Goal: Contribute content

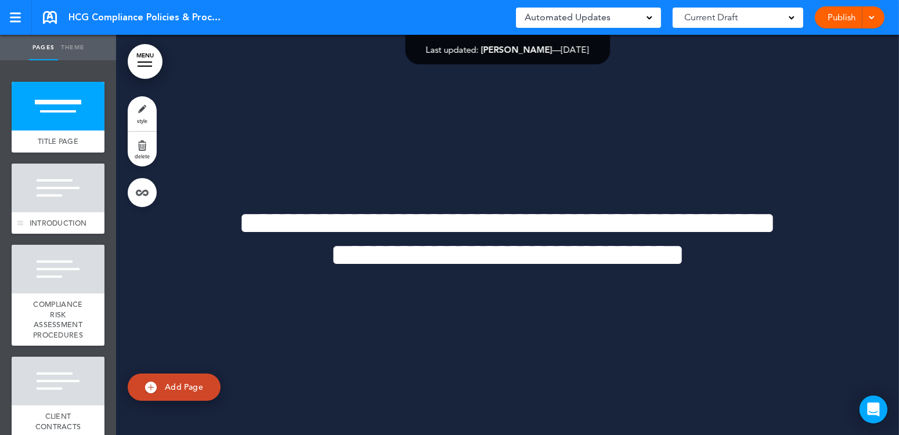
click at [48, 195] on div at bounding box center [58, 188] width 93 height 49
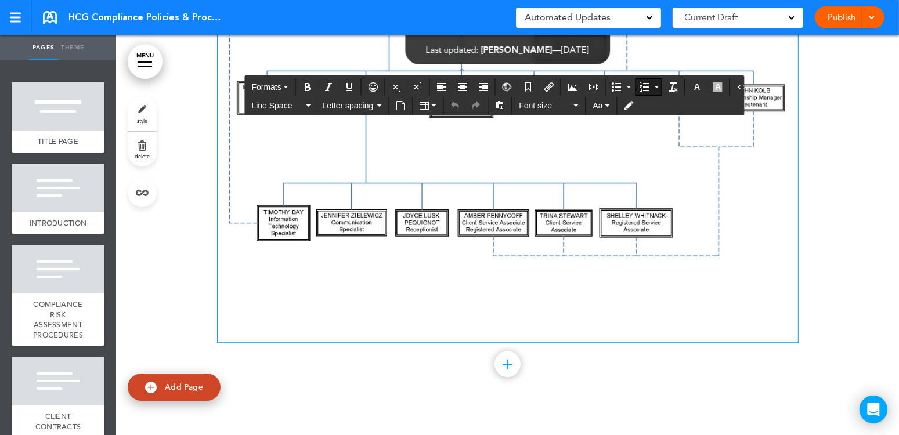
scroll to position [82355, 0]
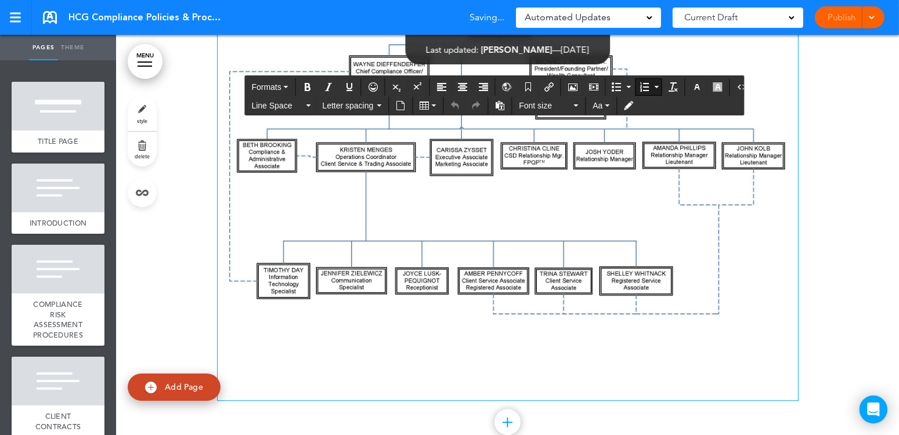
click at [332, 211] on img at bounding box center [508, 169] width 581 height 449
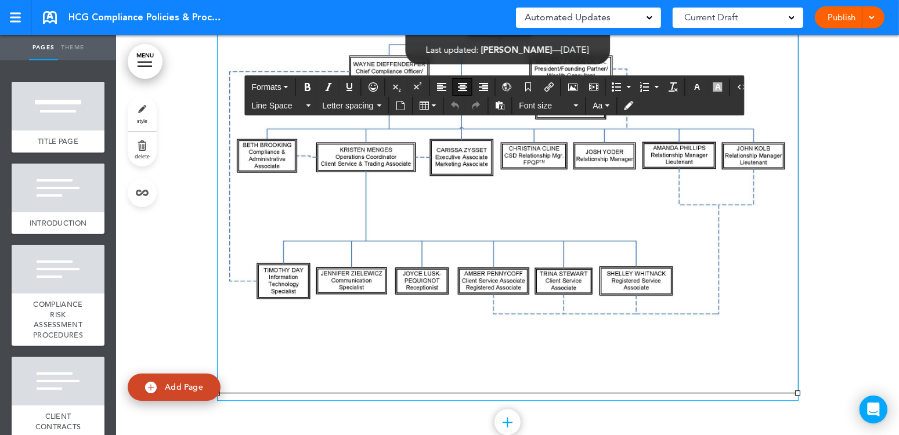
drag, startPoint x: 308, startPoint y: 212, endPoint x: 567, endPoint y: 84, distance: 288.5
click at [568, 84] on icon "Airmason image" at bounding box center [572, 86] width 9 height 9
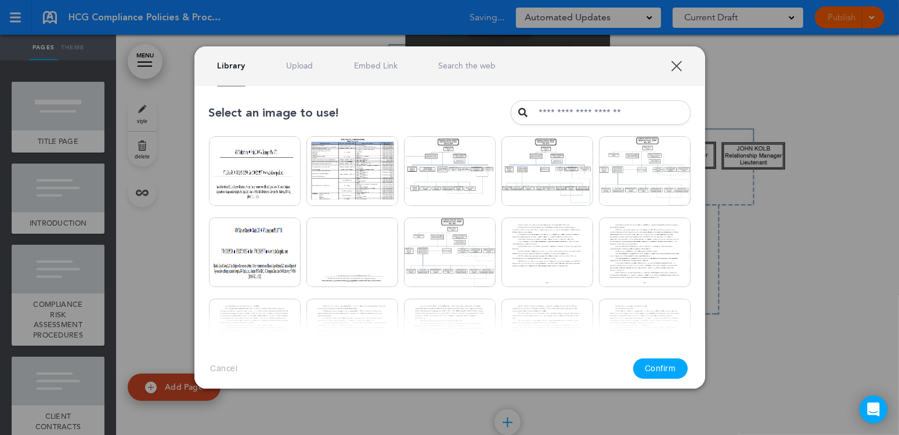
click at [301, 65] on link "Upload" at bounding box center [299, 65] width 27 height 11
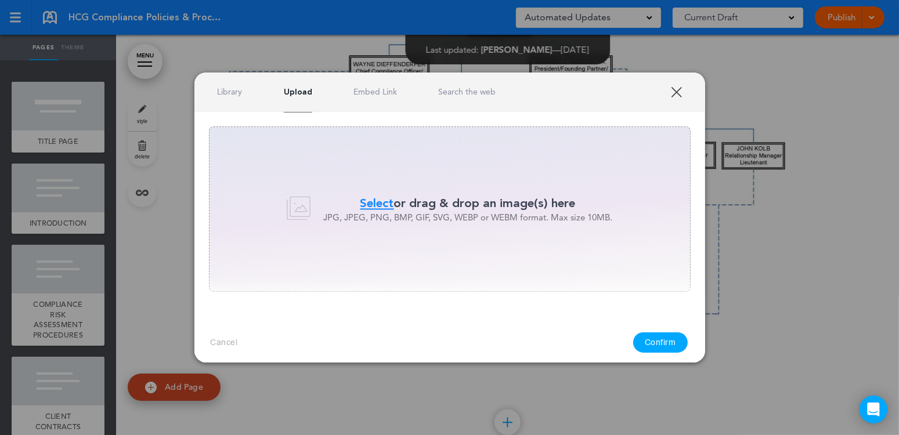
click at [377, 200] on span "Select" at bounding box center [378, 203] width 34 height 17
click at [412, 243] on div "Select or drag & drop an image(s) here JPG, JPEG, PNG, BMP, GIF, SVG, WEBP or W…" at bounding box center [450, 209] width 482 height 165
click at [222, 93] on link "Library" at bounding box center [230, 92] width 25 height 11
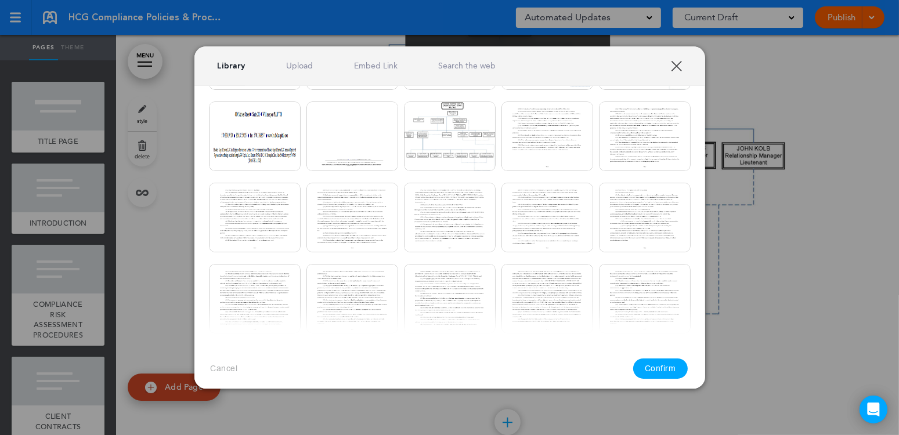
scroll to position [0, 0]
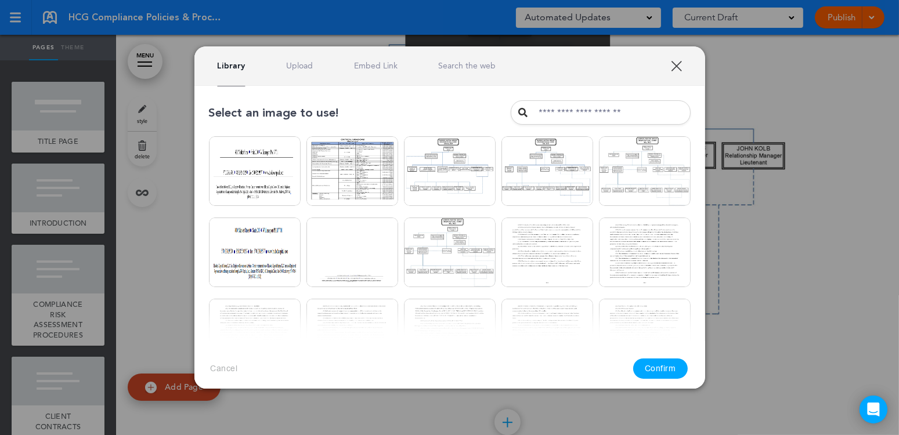
click at [293, 72] on div "Library Upload Embed Link Search the web" at bounding box center [449, 65] width 511 height 39
click at [296, 57] on div "Library Upload Embed Link Search the web" at bounding box center [449, 65] width 511 height 39
click at [296, 66] on link "Upload" at bounding box center [299, 65] width 27 height 11
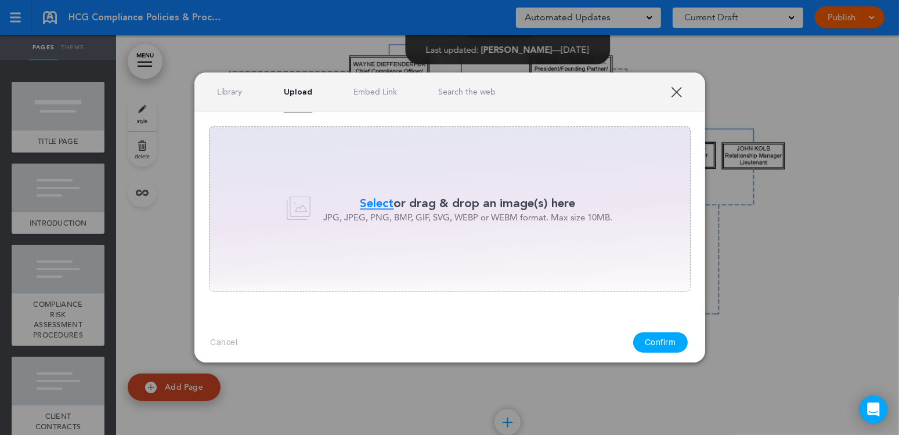
click at [376, 201] on span "Select" at bounding box center [378, 203] width 34 height 17
click at [682, 91] on link "XXX" at bounding box center [676, 92] width 11 height 11
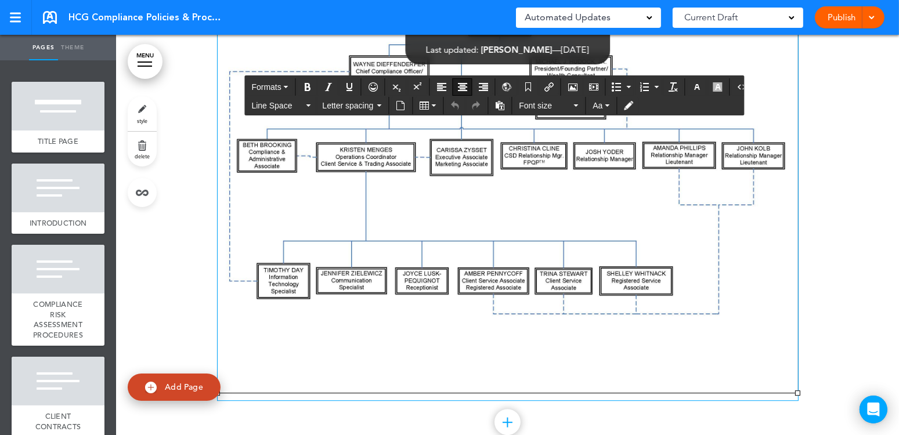
drag, startPoint x: 373, startPoint y: 259, endPoint x: 662, endPoint y: 228, distance: 290.8
click at [672, 230] on img at bounding box center [508, 169] width 581 height 449
click at [570, 84] on icon "Airmason image" at bounding box center [572, 86] width 9 height 9
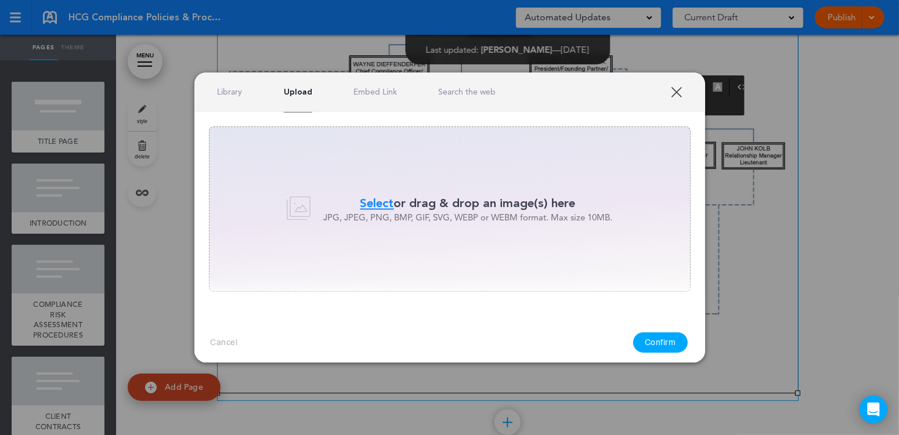
click at [225, 92] on link "Library" at bounding box center [230, 92] width 25 height 11
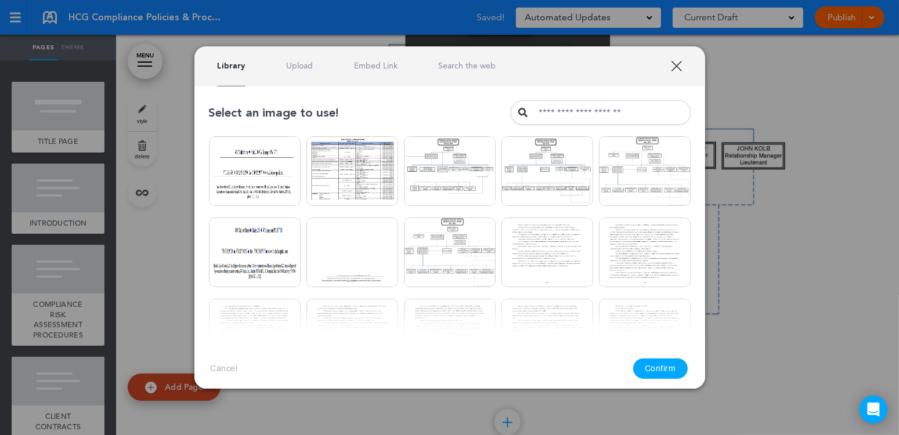
click at [301, 69] on link "Upload" at bounding box center [299, 65] width 27 height 11
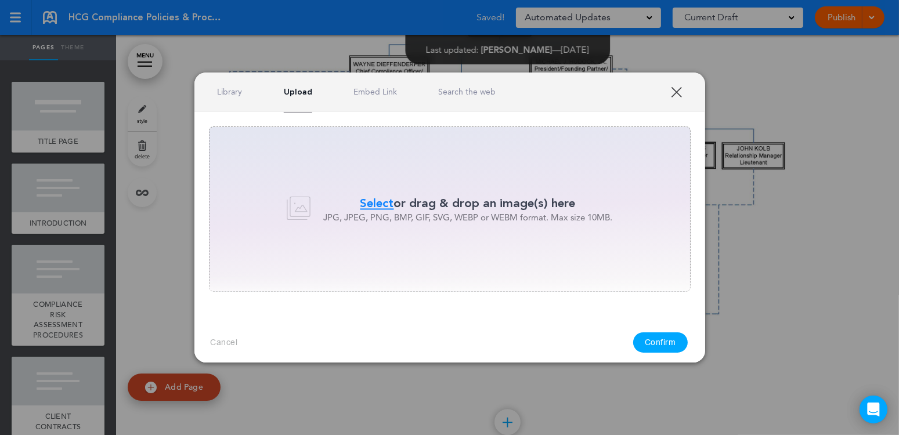
click at [376, 199] on span "Select" at bounding box center [378, 203] width 34 height 17
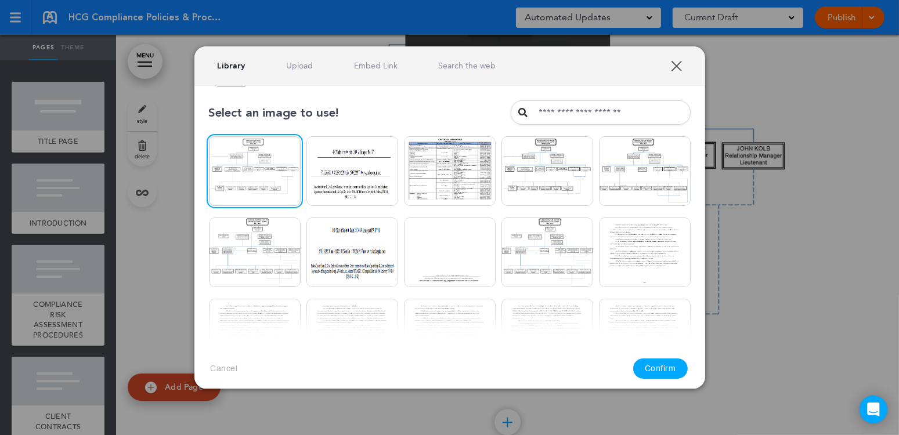
click at [655, 368] on button "Confirm" at bounding box center [660, 369] width 55 height 20
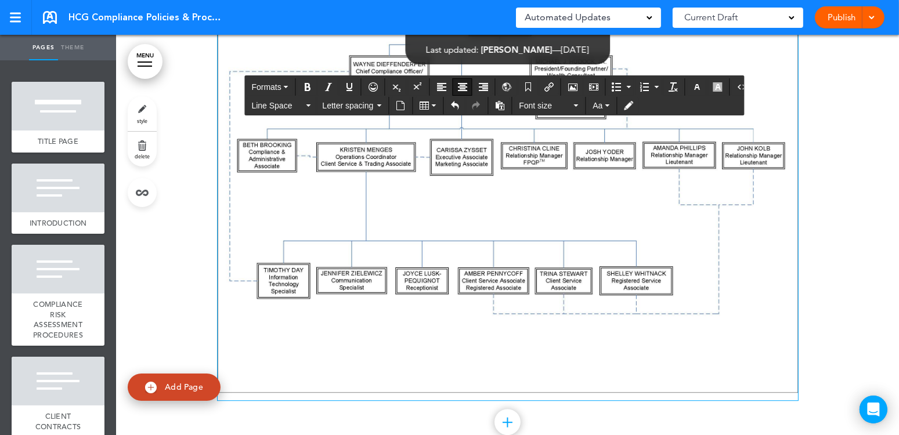
click at [650, 231] on img at bounding box center [508, 169] width 581 height 449
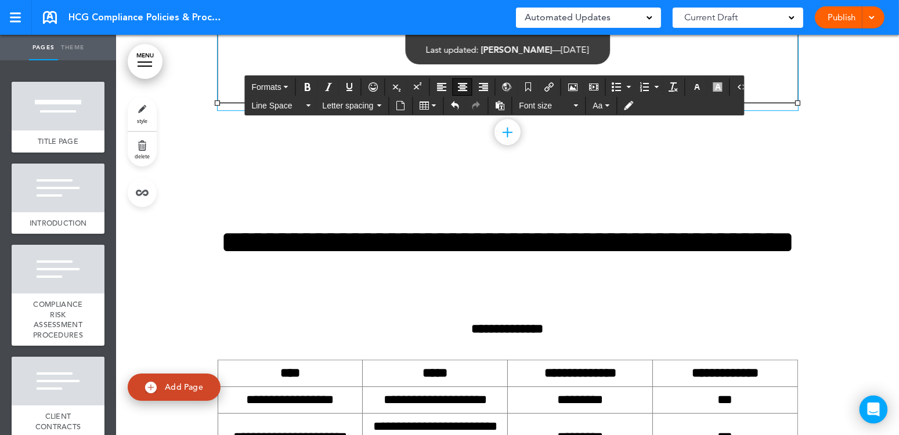
scroll to position [82355, 0]
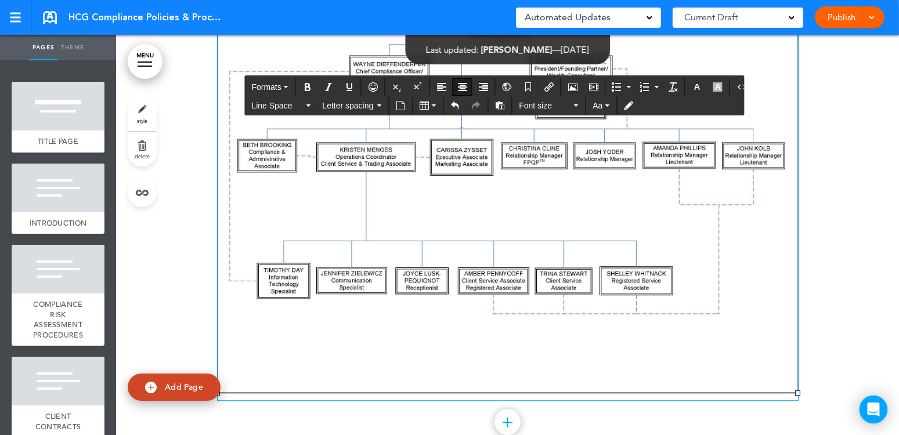
click at [268, 232] on img at bounding box center [508, 169] width 581 height 449
drag, startPoint x: 462, startPoint y: 239, endPoint x: 597, endPoint y: 235, distance: 135.3
click at [462, 239] on img at bounding box center [508, 169] width 581 height 449
drag, startPoint x: 619, startPoint y: 235, endPoint x: 656, endPoint y: 229, distance: 37.6
click at [621, 235] on img at bounding box center [508, 169] width 581 height 449
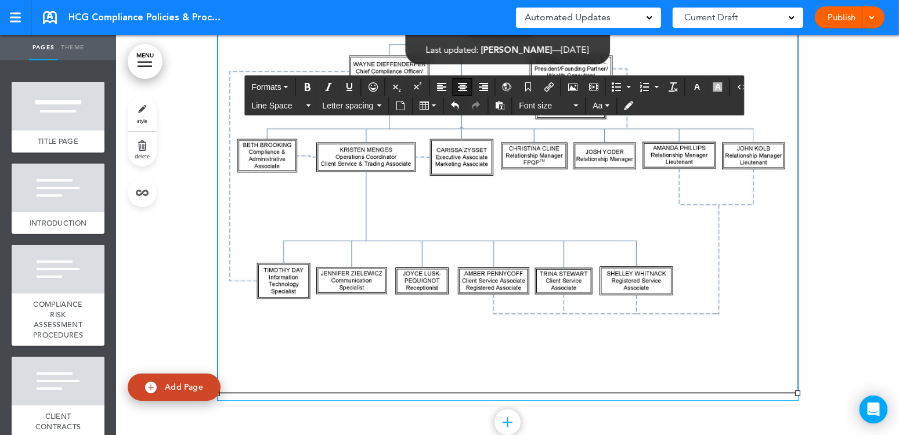
click at [676, 135] on div "Add collapsible section ? In order to add a collapsible section, only solid bac…" at bounding box center [508, 187] width 581 height 572
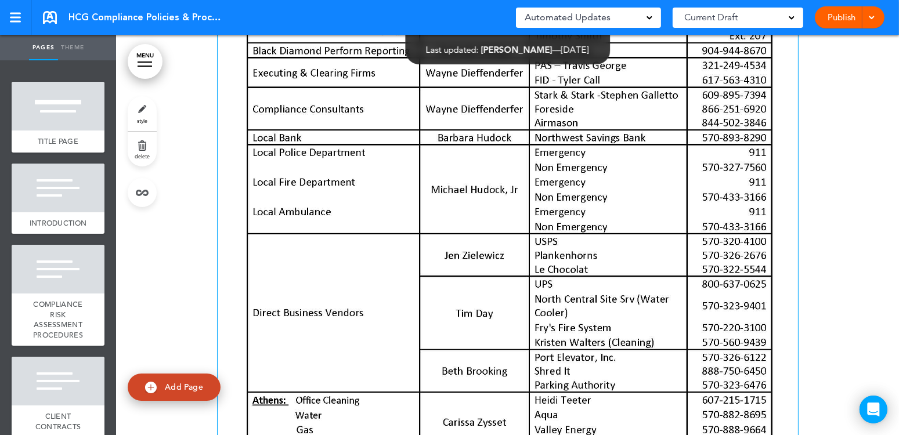
scroll to position [86303, 0]
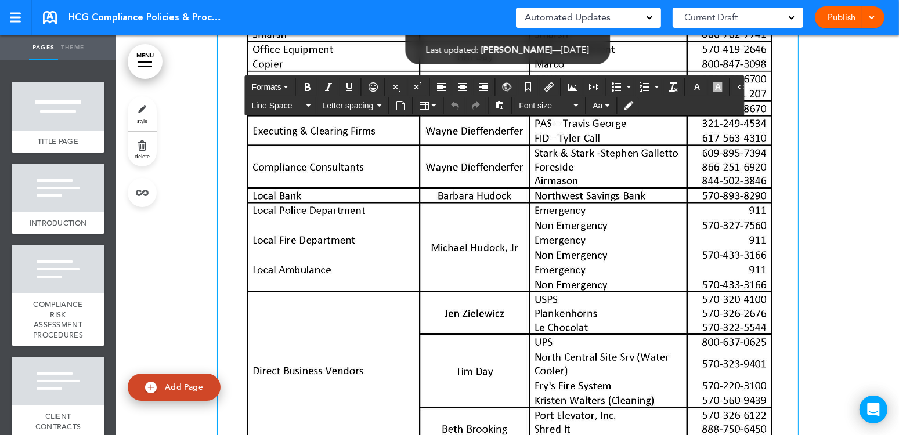
click at [492, 133] on img at bounding box center [508, 212] width 581 height 751
click at [570, 84] on icon "Airmason image" at bounding box center [572, 86] width 9 height 9
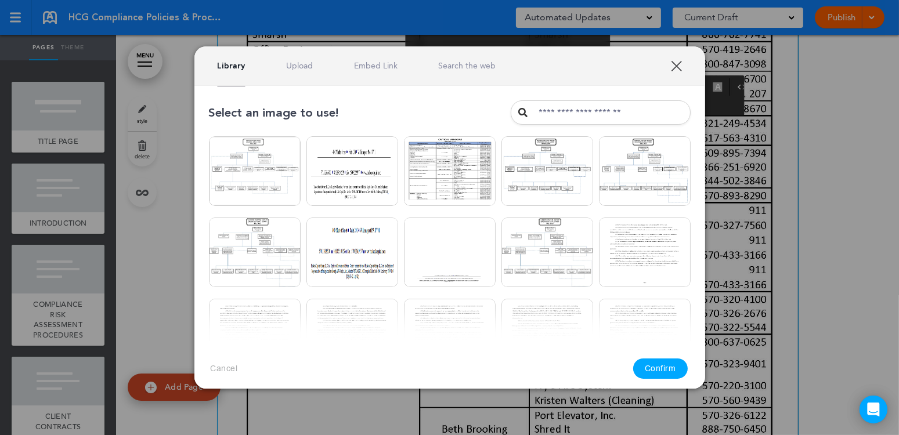
click at [322, 71] on div "Library Upload Embed Link Search the web" at bounding box center [449, 65] width 511 height 39
click at [307, 65] on link "Upload" at bounding box center [299, 65] width 27 height 11
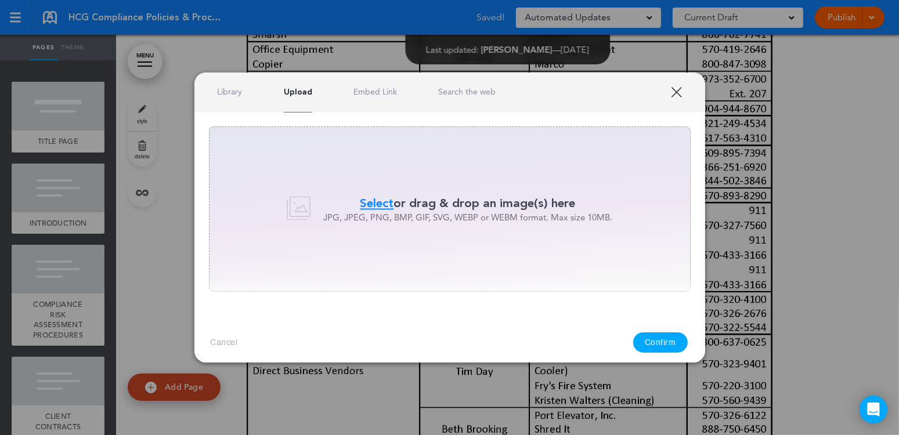
click at [384, 202] on span "Select" at bounding box center [378, 203] width 34 height 17
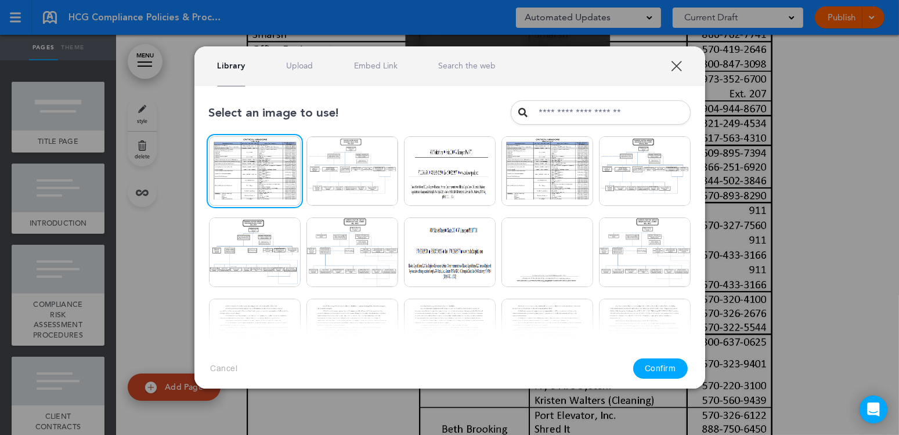
click at [660, 368] on button "Confirm" at bounding box center [660, 369] width 55 height 20
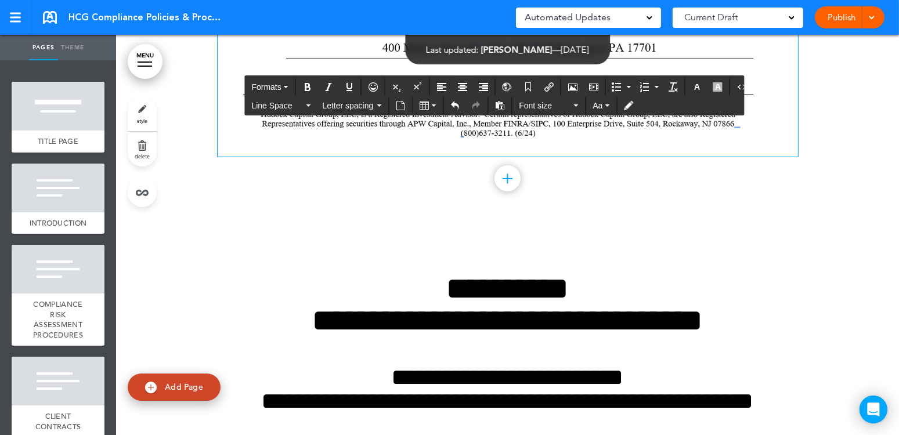
scroll to position [102617, 0]
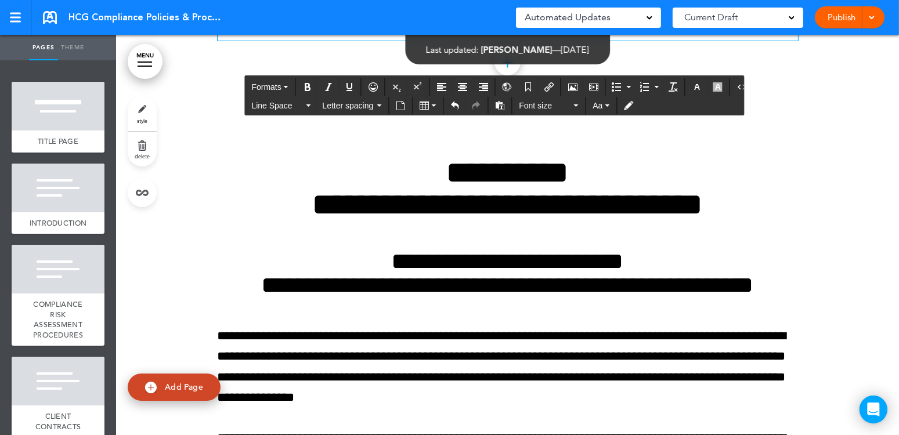
drag, startPoint x: 311, startPoint y: 264, endPoint x: 307, endPoint y: 255, distance: 9.6
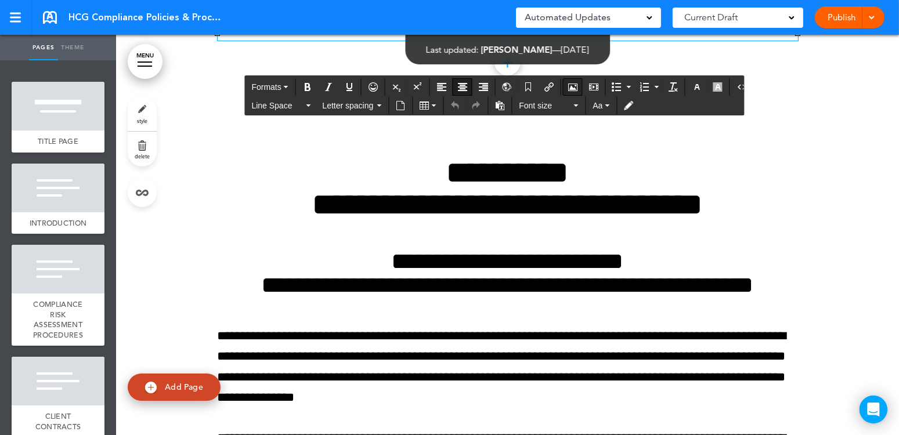
click at [569, 85] on icon "Airmason image" at bounding box center [572, 86] width 9 height 9
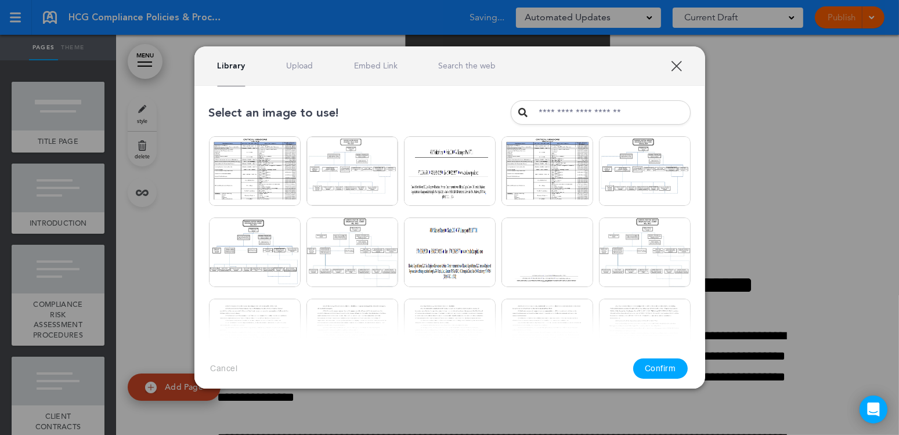
click at [445, 116] on div "Select an image to use!" at bounding box center [450, 112] width 482 height 24
click at [302, 63] on link "Upload" at bounding box center [299, 65] width 27 height 11
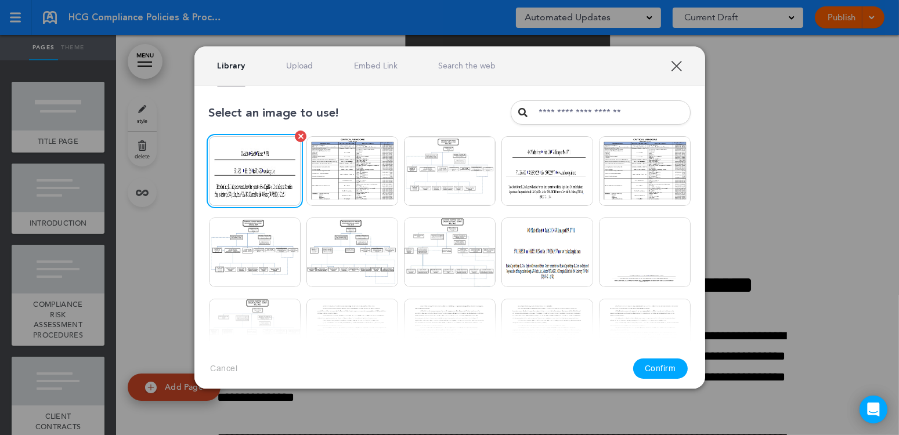
click at [261, 171] on img at bounding box center [255, 171] width 92 height 70
click at [655, 366] on button "Confirm" at bounding box center [660, 369] width 55 height 20
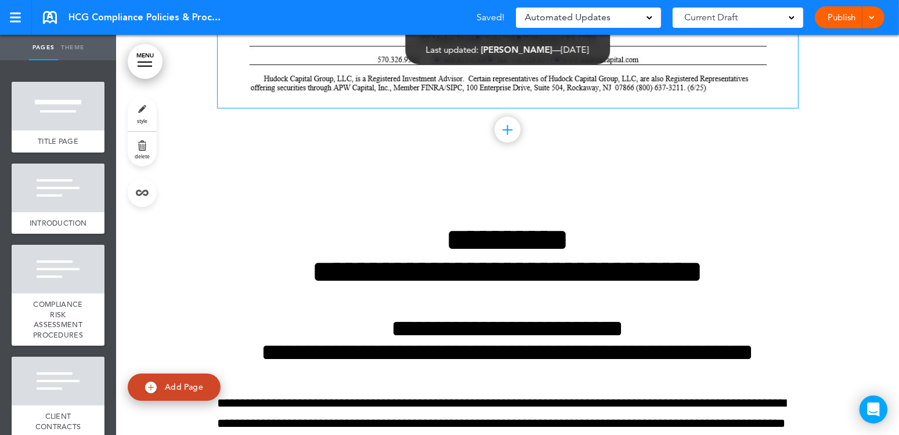
scroll to position [102559, 0]
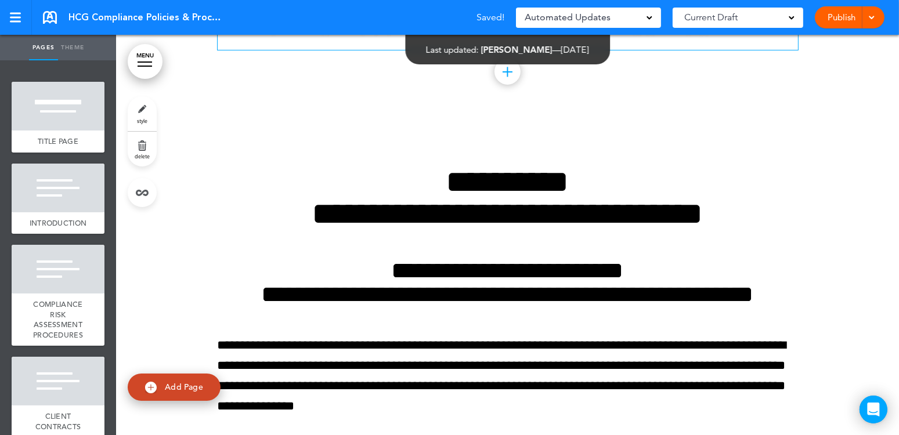
click at [477, 42] on img at bounding box center [508, 2] width 581 height 82
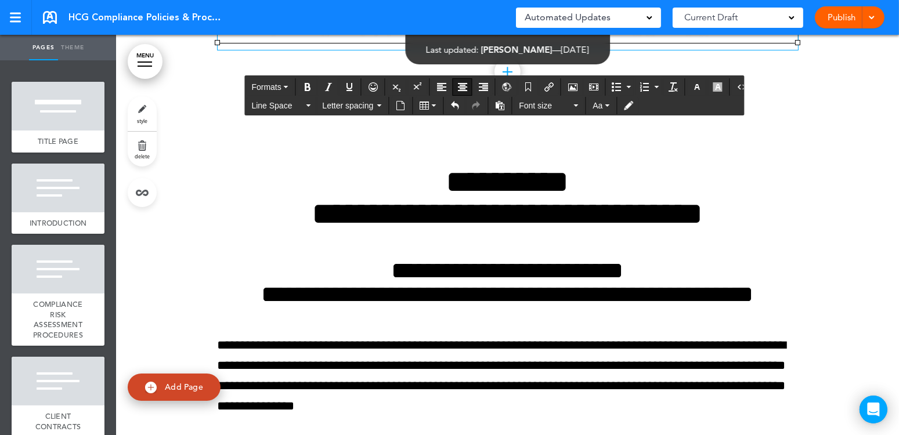
click at [491, 42] on img at bounding box center [508, 2] width 581 height 82
drag, startPoint x: 211, startPoint y: 239, endPoint x: 224, endPoint y: 230, distance: 15.8
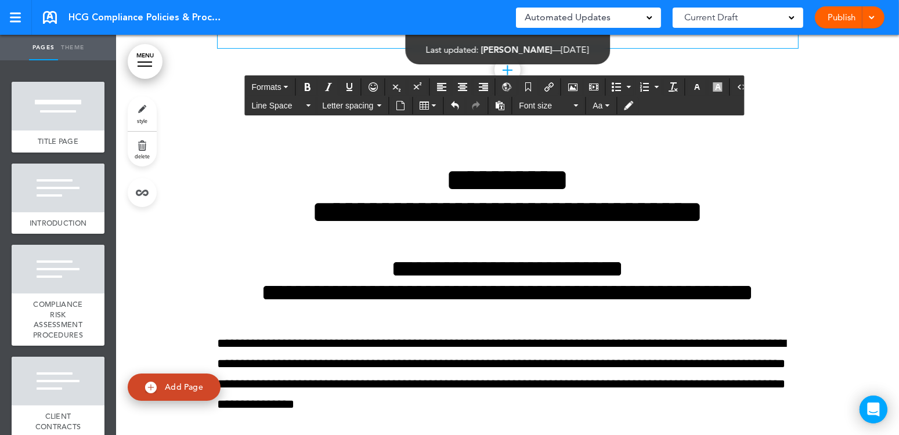
click at [528, 41] on img at bounding box center [508, 1] width 568 height 80
click at [467, 41] on img at bounding box center [508, 1] width 568 height 80
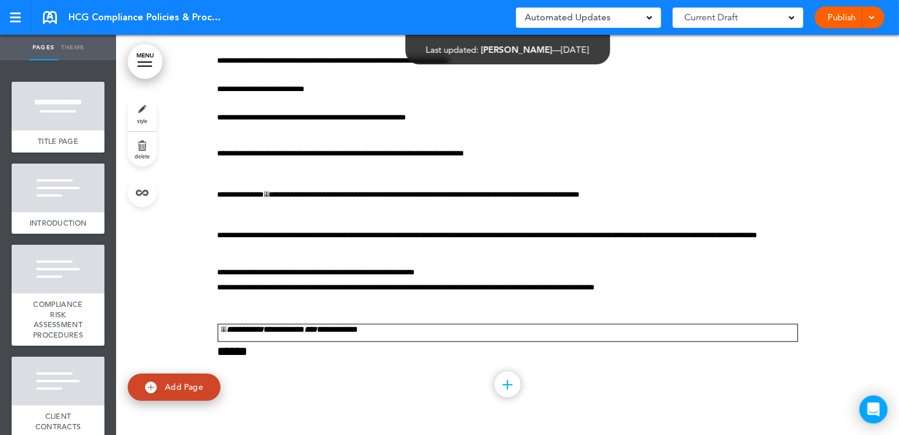
scroll to position [161687, 0]
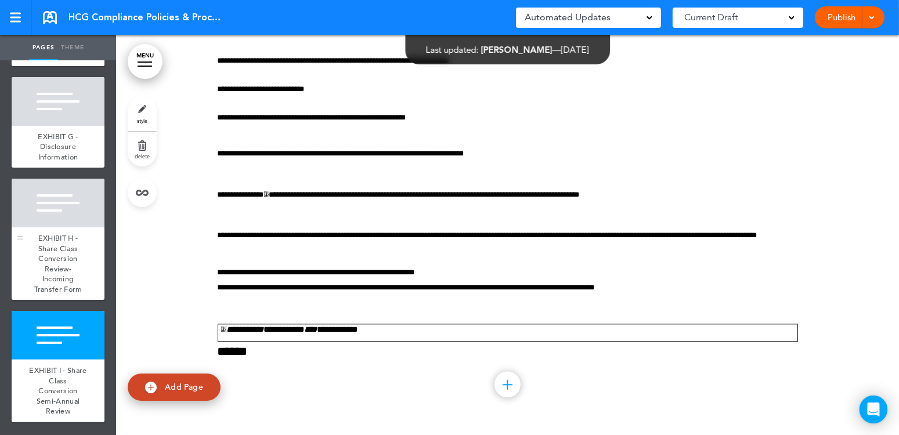
scroll to position [5137, 0]
click at [873, 15] on span at bounding box center [872, 17] width 8 height 8
click at [805, 42] on span "Publish" at bounding box center [806, 43] width 26 height 10
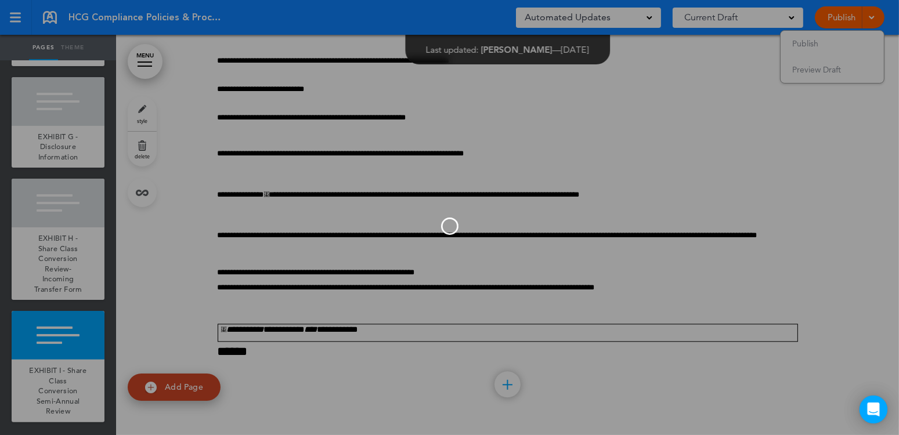
scroll to position [0, 0]
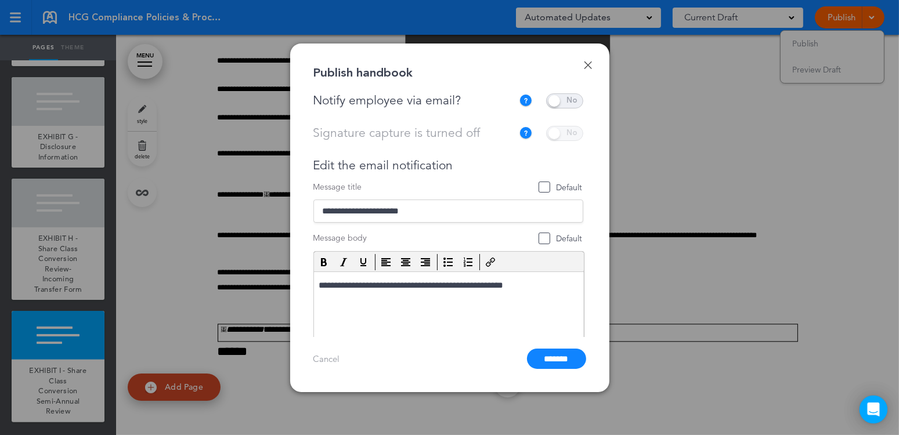
click at [566, 100] on span at bounding box center [564, 100] width 37 height 15
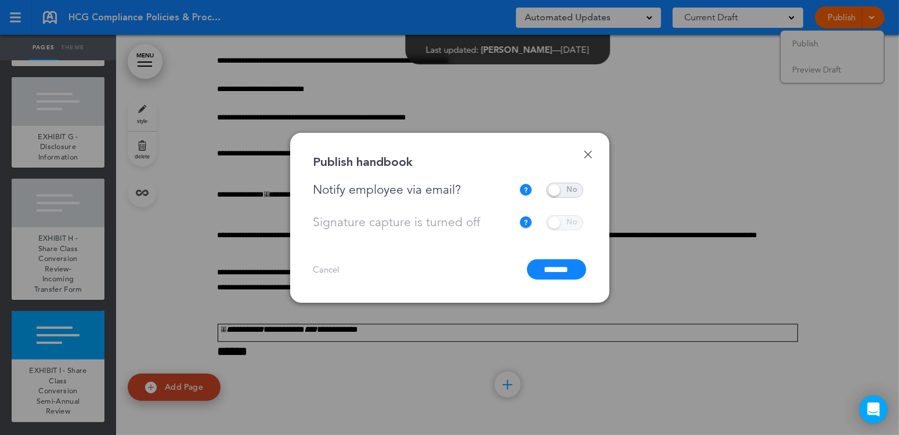
click at [560, 268] on input "*******" at bounding box center [556, 270] width 59 height 20
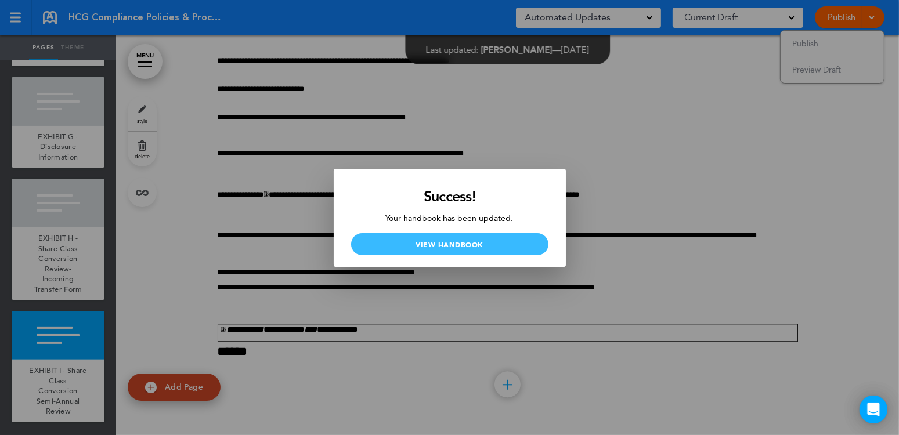
click at [456, 244] on link "View Handbook" at bounding box center [449, 244] width 197 height 22
